Goal: Navigation & Orientation: Find specific page/section

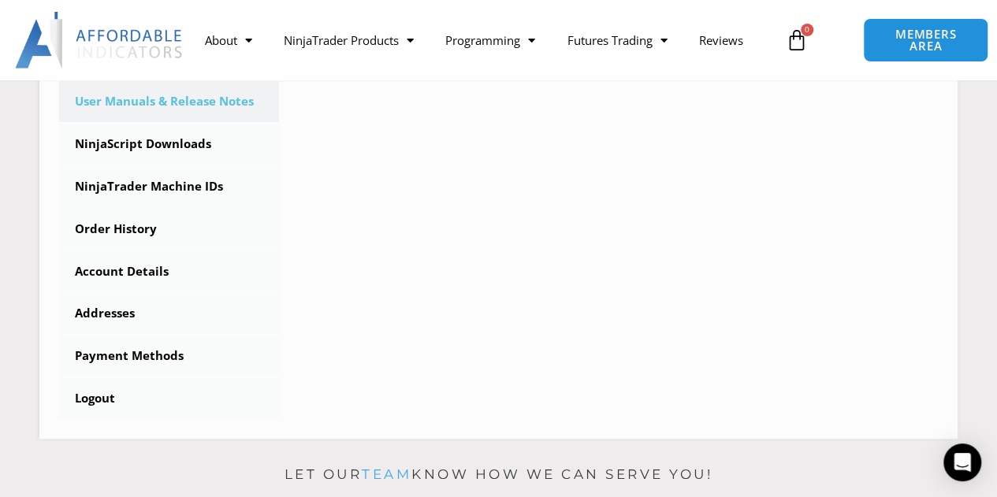
scroll to position [485, 0]
click at [139, 187] on link "NinjaTrader Machine IDs" at bounding box center [169, 187] width 220 height 41
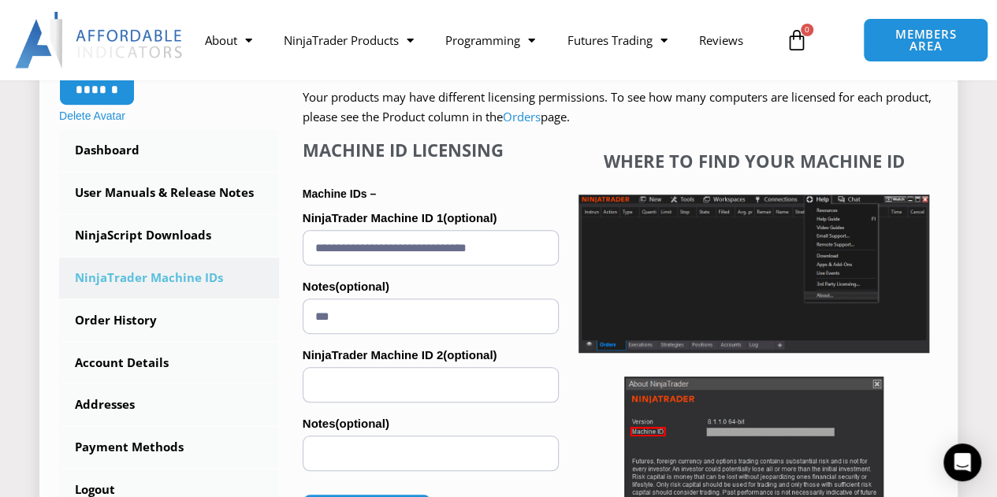
scroll to position [394, 0]
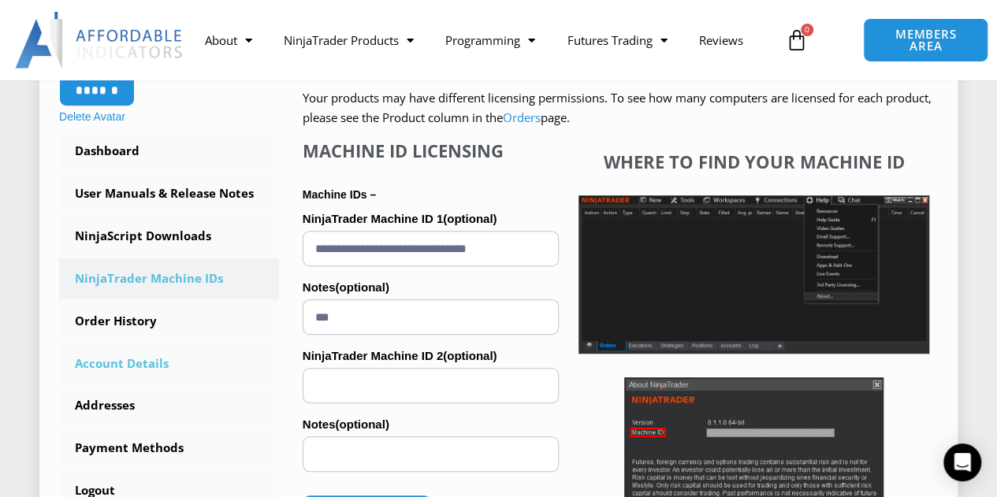
click at [129, 368] on link "Account Details" at bounding box center [169, 364] width 220 height 41
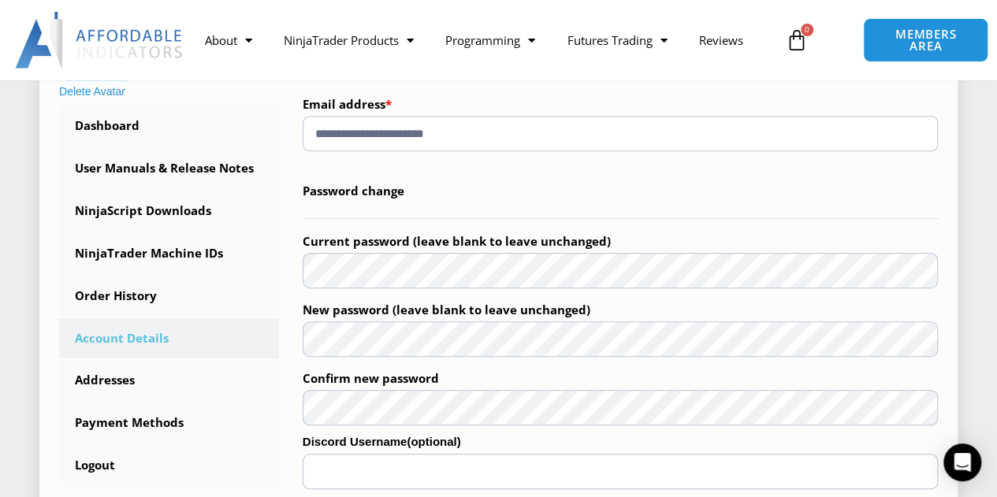
scroll to position [396, 0]
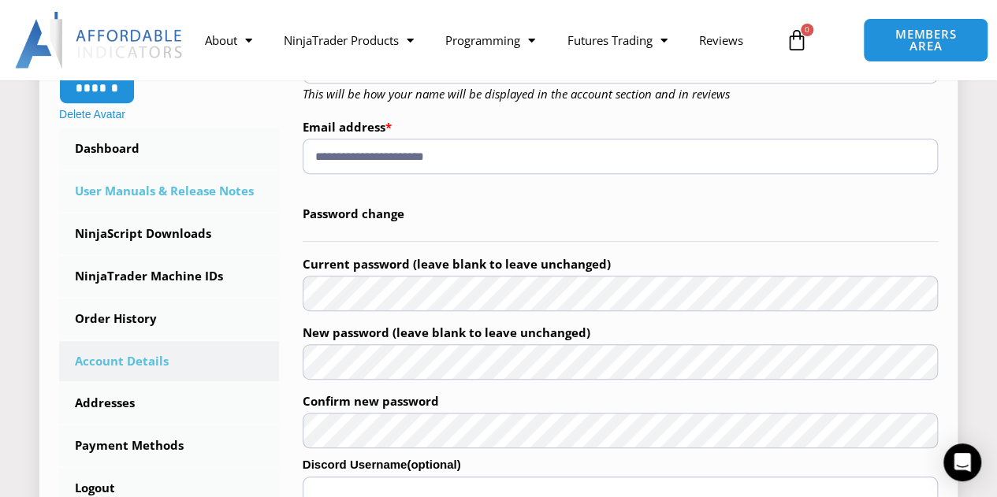
click at [136, 195] on link "User Manuals & Release Notes" at bounding box center [169, 191] width 220 height 41
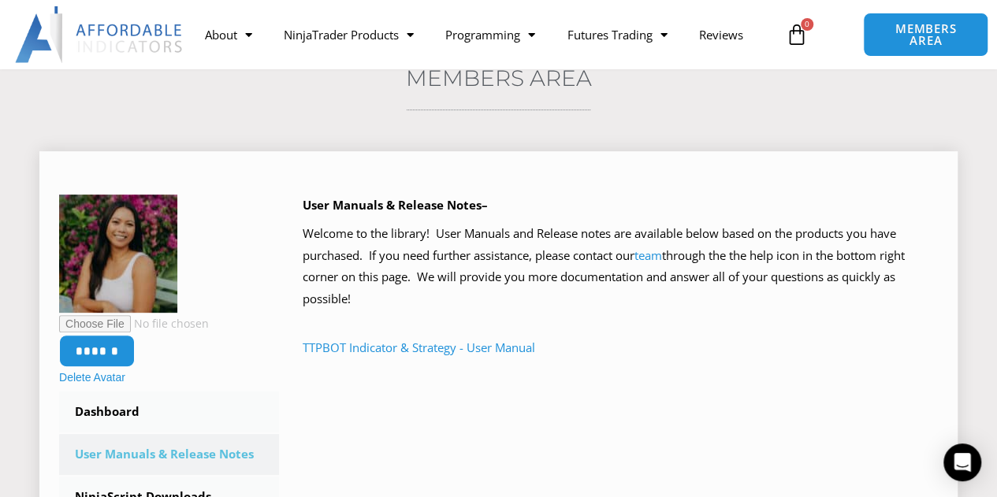
scroll to position [129, 0]
